Goal: Task Accomplishment & Management: Use online tool/utility

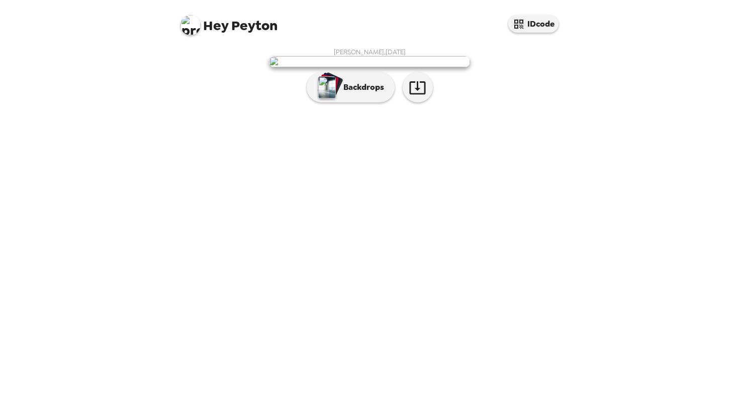
click at [368, 67] on img at bounding box center [369, 61] width 201 height 11
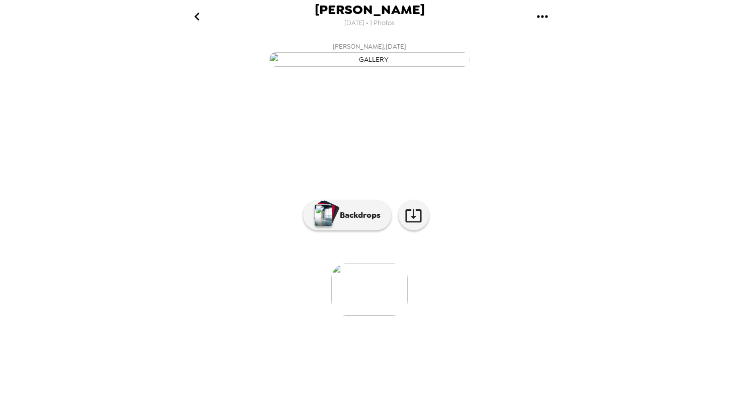
scroll to position [34, 0]
click at [411, 223] on icon at bounding box center [413, 216] width 16 height 13
